Goal: Task Accomplishment & Management: Complete application form

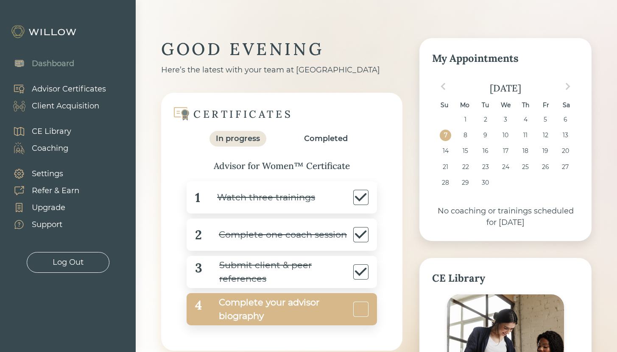
click at [263, 309] on div "Complete your advisor biography" at bounding box center [276, 309] width 149 height 27
click at [253, 301] on div "Complete your advisor biography" at bounding box center [276, 309] width 149 height 27
